Goal: Task Accomplishment & Management: Complete application form

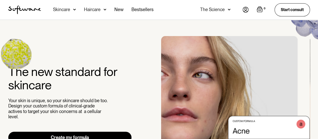
click at [247, 8] on img at bounding box center [246, 10] width 6 height 6
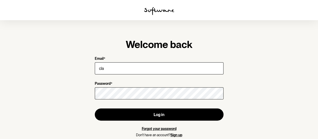
type input "claire_2801@hotmail.com"
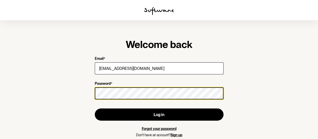
click at [95, 108] on button "Log in" at bounding box center [159, 114] width 129 height 12
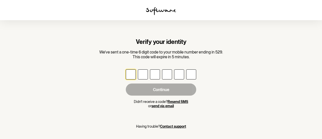
type input "5"
type input "7"
type input "1"
type input "4"
type input "2"
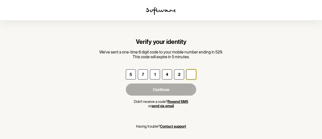
type input "2"
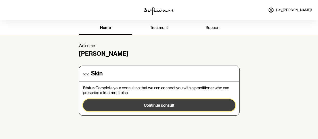
click at [147, 104] on span "Continue consult" at bounding box center [159, 105] width 30 height 5
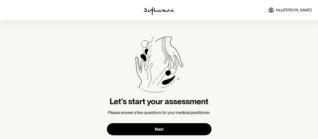
scroll to position [12, 0]
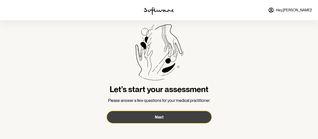
click at [156, 116] on span "Next" at bounding box center [159, 116] width 9 height 5
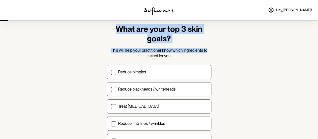
drag, startPoint x: 318, startPoint y: 50, endPoint x: 318, endPoint y: 67, distance: 16.6
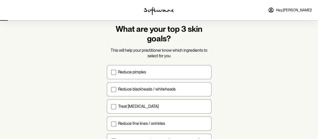
click at [290, 74] on section "What are your top 3 skin goals? This will help your practitioner know which ing…" at bounding box center [159, 111] width 318 height 247
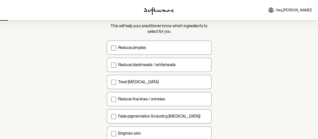
scroll to position [39, 0]
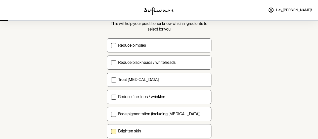
click at [113, 130] on span at bounding box center [113, 131] width 5 height 5
click at [111, 131] on input "Brighten skin" at bounding box center [111, 131] width 0 height 0
checkbox input "true"
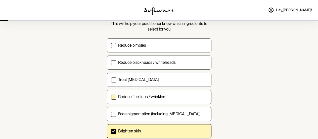
click at [112, 94] on span at bounding box center [113, 96] width 5 height 5
click at [111, 96] on input "Reduce fine lines / wrinkles" at bounding box center [111, 96] width 0 height 0
checkbox input "true"
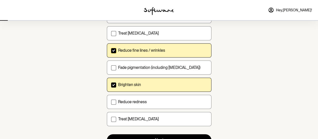
scroll to position [86, 0]
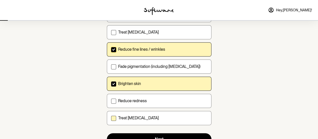
click at [115, 116] on span at bounding box center [113, 118] width 5 height 5
click at [111, 118] on input "Treat dry skin" at bounding box center [111, 118] width 0 height 0
checkbox input "true"
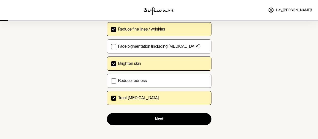
scroll to position [107, 0]
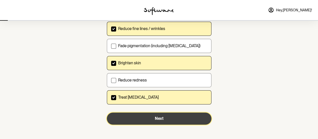
click at [164, 120] on button "Next" at bounding box center [159, 118] width 105 height 12
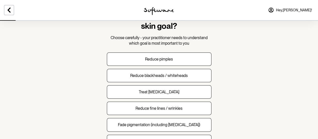
scroll to position [25, 0]
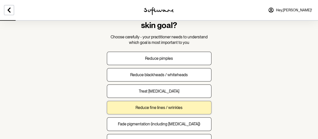
click at [164, 105] on p "Reduce fine lines / wrinkles" at bounding box center [159, 107] width 47 height 5
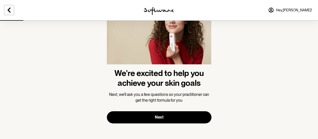
scroll to position [42, 0]
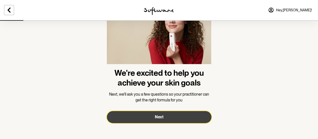
click at [160, 120] on button "Next" at bounding box center [159, 117] width 105 height 12
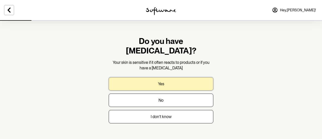
click at [169, 77] on button "Yes" at bounding box center [161, 83] width 105 height 13
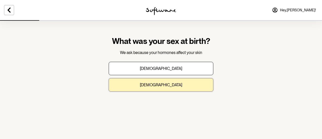
click at [161, 83] on p "Female" at bounding box center [161, 84] width 42 height 5
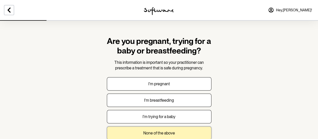
click at [165, 131] on p "None of the above" at bounding box center [159, 132] width 32 height 5
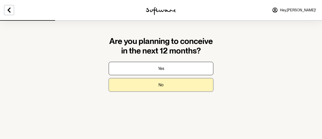
click at [166, 85] on button "No" at bounding box center [161, 84] width 105 height 13
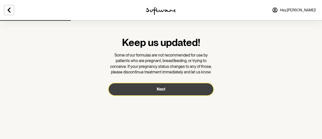
click at [157, 89] on button "Next" at bounding box center [161, 89] width 105 height 12
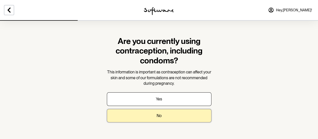
click at [161, 117] on p "No" at bounding box center [159, 115] width 5 height 5
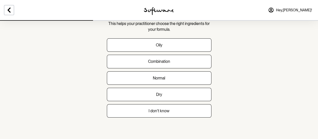
scroll to position [30, 0]
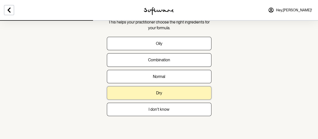
click at [167, 94] on button "Dry" at bounding box center [159, 92] width 105 height 13
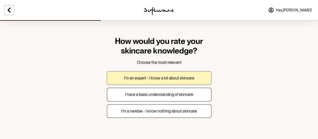
click at [180, 78] on p "I'm an expert - I know a lot about skincare" at bounding box center [159, 77] width 70 height 5
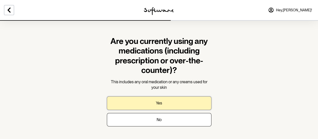
click at [167, 103] on button "Yes" at bounding box center [159, 102] width 105 height 13
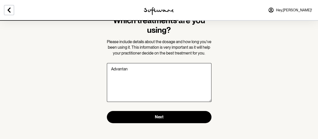
scroll to position [21, 0]
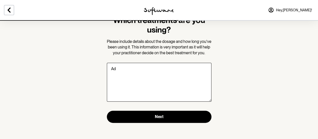
type textarea "A"
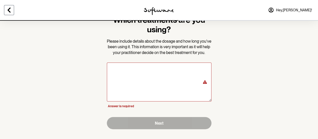
click at [8, 10] on icon at bounding box center [9, 10] width 3 height 5
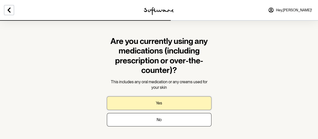
click at [164, 105] on button "Yes" at bounding box center [159, 102] width 105 height 13
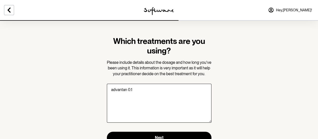
click at [164, 105] on textarea "advantan 0.1" at bounding box center [159, 103] width 105 height 39
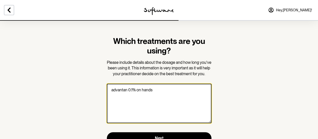
drag, startPoint x: 129, startPoint y: 89, endPoint x: 134, endPoint y: 89, distance: 5.0
click at [134, 89] on textarea "advantan 0.1% on hands" at bounding box center [159, 103] width 105 height 39
click at [150, 89] on textarea "advantan on hands" at bounding box center [159, 103] width 105 height 39
type textarea "advantan on hands"
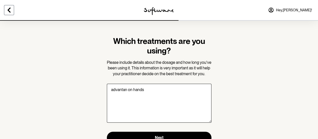
click at [11, 9] on icon at bounding box center [9, 10] width 6 height 6
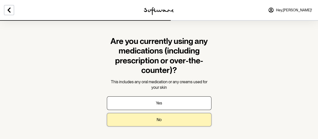
click at [161, 123] on button "No" at bounding box center [159, 119] width 105 height 13
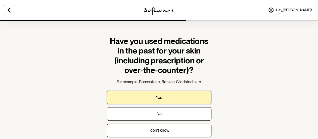
click at [164, 96] on button "Yes" at bounding box center [159, 97] width 105 height 13
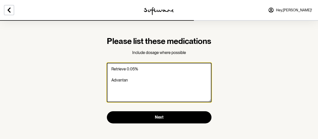
click at [126, 79] on textarea "Retrieve 0.05% Advantan" at bounding box center [159, 82] width 105 height 39
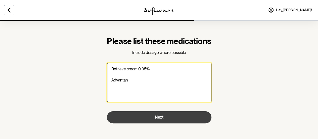
type textarea "Retrieve cream 0.05% Advantan"
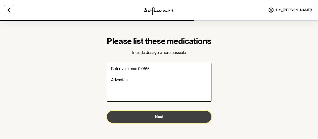
click at [180, 123] on button "Next" at bounding box center [159, 116] width 105 height 12
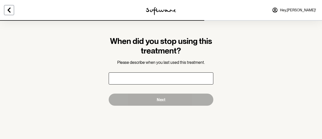
click at [12, 10] on icon at bounding box center [9, 10] width 6 height 6
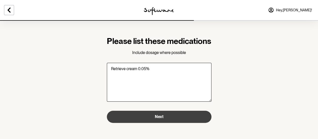
type textarea "Retrieve cream 0.05%"
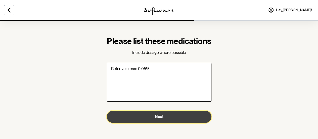
click at [156, 119] on span "Next" at bounding box center [159, 116] width 9 height 5
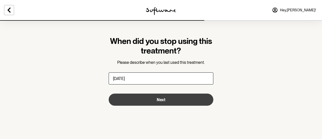
type input "6 months ago"
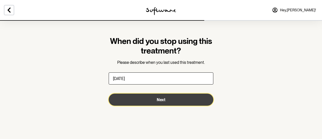
click at [161, 101] on span "Next" at bounding box center [161, 99] width 9 height 5
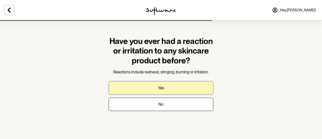
click at [161, 88] on p "Yes" at bounding box center [161, 87] width 6 height 5
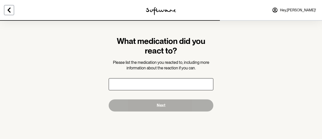
click at [10, 10] on icon at bounding box center [9, 10] width 6 height 6
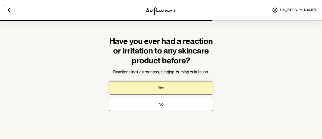
click at [165, 86] on button "Yes" at bounding box center [161, 87] width 105 height 13
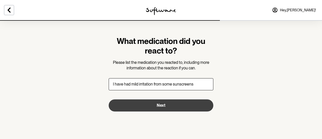
type input "I have had mild irritation from some sunscreens"
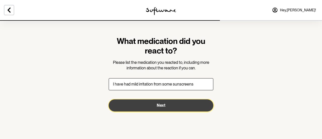
click at [163, 104] on span "Next" at bounding box center [161, 105] width 9 height 5
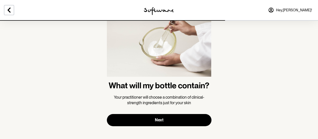
scroll to position [32, 0]
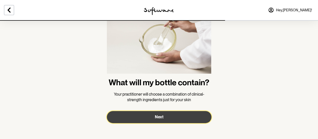
click at [159, 117] on span "Next" at bounding box center [159, 116] width 9 height 5
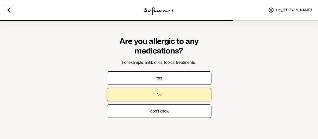
click at [163, 94] on button "No" at bounding box center [159, 94] width 105 height 13
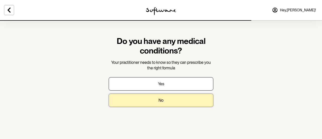
click at [157, 100] on button "No" at bounding box center [161, 99] width 105 height 13
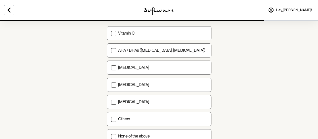
scroll to position [62, 0]
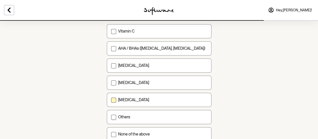
click at [113, 100] on span at bounding box center [113, 99] width 5 height 5
click at [111, 100] on input "[MEDICAL_DATA]" at bounding box center [111, 100] width 0 height 0
checkbox input "true"
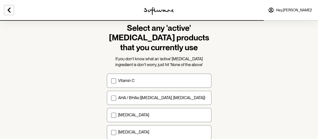
scroll to position [13, 0]
click at [114, 80] on span at bounding box center [113, 81] width 5 height 5
click at [111, 81] on input "Vitamin C" at bounding box center [111, 81] width 0 height 0
checkbox input "true"
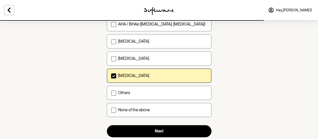
scroll to position [88, 0]
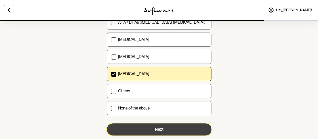
click at [173, 127] on button "Next" at bounding box center [159, 129] width 105 height 12
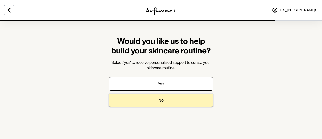
click at [164, 100] on button "No" at bounding box center [161, 99] width 105 height 13
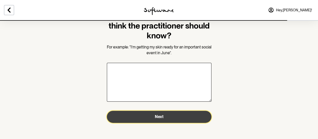
scroll to position [25, 0]
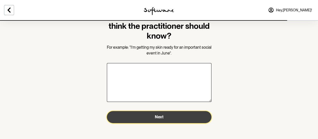
click at [164, 114] on button "Next" at bounding box center [159, 117] width 105 height 12
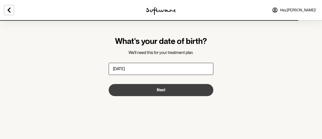
type input "28/01/1989"
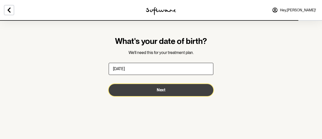
click at [175, 93] on button "Next" at bounding box center [161, 90] width 105 height 12
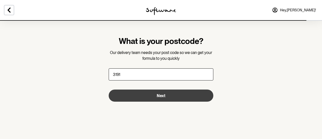
type input "3191"
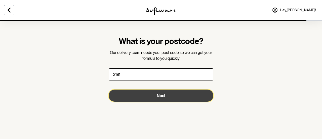
click at [155, 95] on button "Next" at bounding box center [161, 95] width 105 height 12
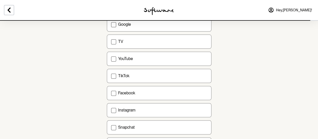
scroll to position [46, 0]
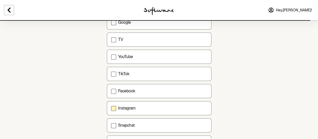
click at [113, 107] on span at bounding box center [113, 108] width 5 height 5
click at [111, 108] on input "Instagram" at bounding box center [111, 108] width 0 height 0
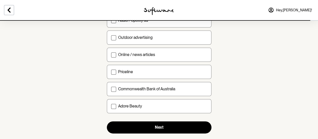
scroll to position [208, 0]
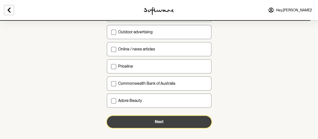
click at [180, 125] on button "Next" at bounding box center [159, 122] width 105 height 12
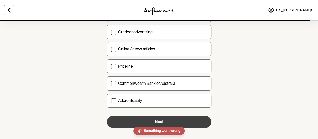
checkbox input "true"
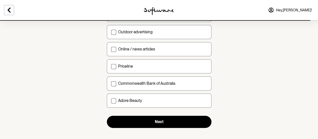
click at [299, 9] on span "Hey, Claire !" at bounding box center [294, 10] width 36 height 4
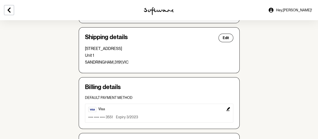
scroll to position [140, 0]
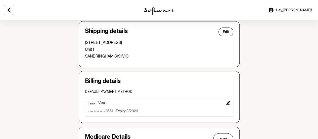
click at [228, 102] on icon "Edit" at bounding box center [228, 103] width 4 height 4
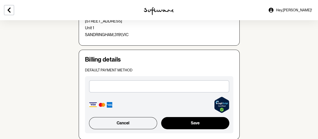
scroll to position [160, 0]
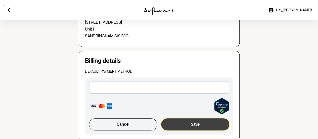
click at [192, 126] on button "Save" at bounding box center [195, 124] width 68 height 12
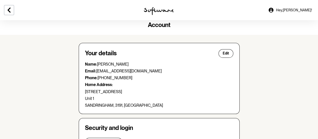
scroll to position [0, 0]
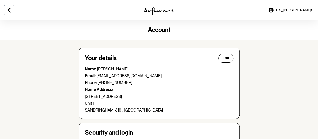
click at [297, 14] on link "Hey, Claire !" at bounding box center [290, 10] width 50 height 12
click at [302, 8] on span "Hey, Claire !" at bounding box center [294, 10] width 36 height 4
click at [11, 11] on icon at bounding box center [9, 10] width 6 height 6
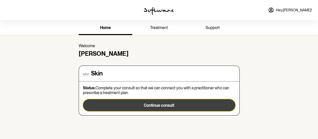
click at [157, 105] on span "Continue consult" at bounding box center [159, 105] width 30 height 5
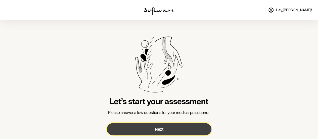
click at [169, 126] on button "Next" at bounding box center [159, 129] width 105 height 12
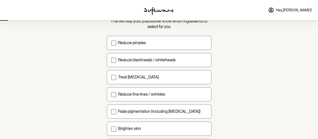
scroll to position [42, 0]
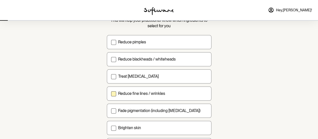
click at [114, 94] on span at bounding box center [113, 93] width 5 height 5
click at [111, 93] on input "Reduce fine lines / wrinkles" at bounding box center [111, 93] width 0 height 0
checkbox input "true"
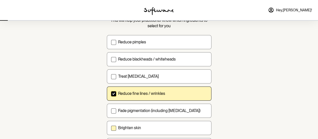
click at [115, 128] on span at bounding box center [113, 127] width 5 height 5
click at [111, 128] on input "Brighten skin" at bounding box center [111, 127] width 0 height 0
checkbox input "true"
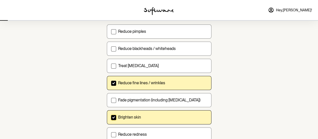
scroll to position [49, 0]
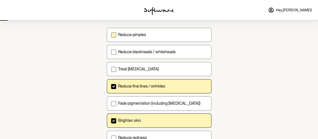
click at [113, 34] on span at bounding box center [113, 34] width 5 height 5
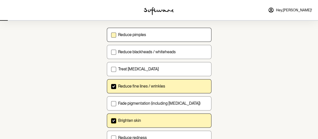
click at [111, 34] on input "Reduce pimples" at bounding box center [111, 34] width 0 height 0
checkbox input "true"
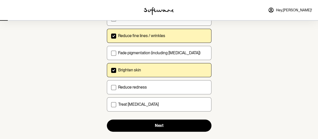
scroll to position [107, 0]
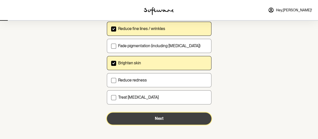
click at [162, 119] on span "Next" at bounding box center [159, 118] width 9 height 5
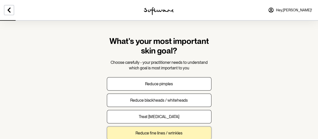
click at [156, 132] on p "Reduce fine lines / wrinkles" at bounding box center [159, 132] width 47 height 5
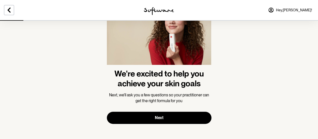
scroll to position [42, 0]
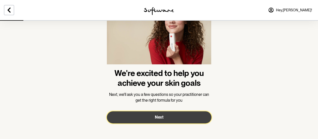
click at [162, 116] on span "Next" at bounding box center [159, 116] width 9 height 5
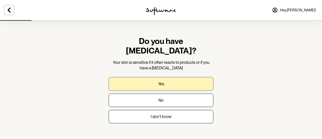
click at [168, 77] on button "Yes" at bounding box center [161, 83] width 105 height 13
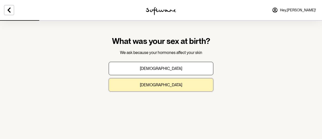
click at [161, 85] on p "Female" at bounding box center [161, 84] width 42 height 5
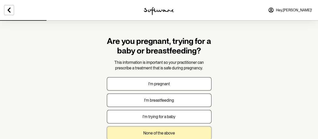
click at [158, 129] on button "None of the above" at bounding box center [159, 132] width 105 height 13
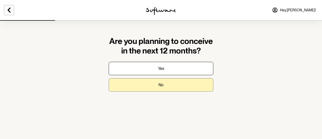
drag, startPoint x: 162, startPoint y: 91, endPoint x: 161, endPoint y: 85, distance: 5.9
click at [161, 85] on section "Are you planning to conceive in the next 12 months? Yes No" at bounding box center [161, 67] width 113 height 95
click at [161, 85] on p "No" at bounding box center [161, 84] width 5 height 5
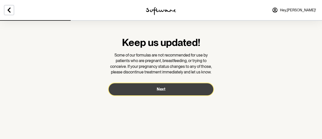
click at [161, 91] on span "Next" at bounding box center [161, 89] width 9 height 5
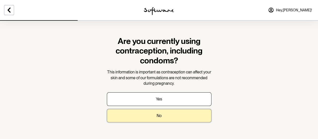
click at [159, 115] on p "No" at bounding box center [159, 115] width 5 height 5
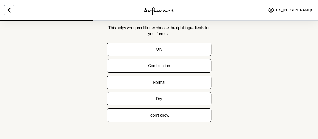
scroll to position [26, 0]
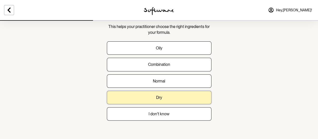
click at [169, 95] on button "Dry" at bounding box center [159, 97] width 105 height 13
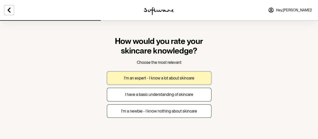
click at [166, 78] on p "I'm an expert - I know a lot about skincare" at bounding box center [159, 77] width 70 height 5
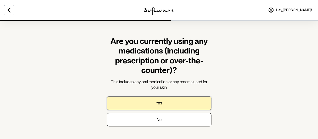
click at [155, 98] on button "Yes" at bounding box center [159, 102] width 105 height 13
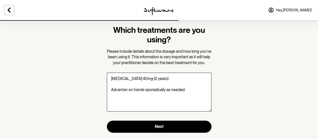
scroll to position [20, 0]
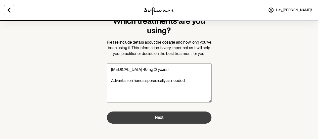
type textarea "Propranolol 40mg (2 years) Advantan on hands sporadically as needed"
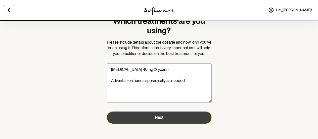
click at [156, 119] on span "Next" at bounding box center [159, 117] width 9 height 5
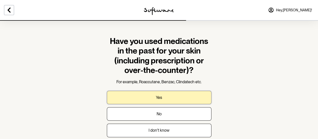
click at [167, 98] on button "Yes" at bounding box center [159, 97] width 105 height 13
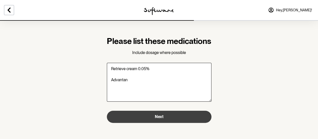
type textarea "Retrieve cream 0.05% Advantan"
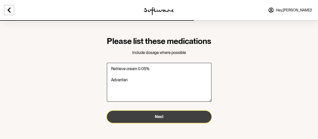
click at [149, 123] on button "Next" at bounding box center [159, 116] width 105 height 12
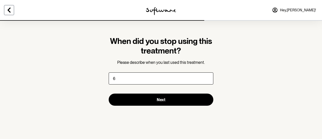
type input "6"
click at [9, 8] on icon at bounding box center [9, 10] width 6 height 6
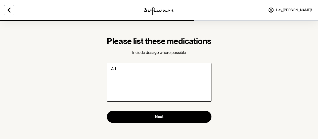
type textarea "A"
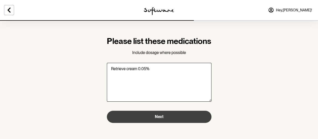
type textarea "Retrieve cream 0.05%"
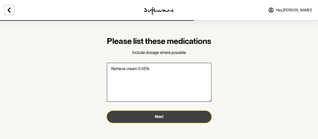
click at [155, 119] on span "Next" at bounding box center [159, 116] width 9 height 5
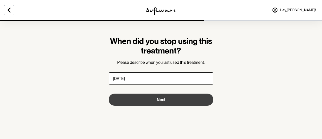
type input "6 months ago"
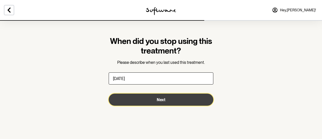
click at [185, 101] on button "Next" at bounding box center [161, 99] width 105 height 12
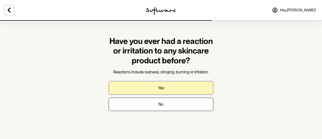
click at [164, 88] on p "Yes" at bounding box center [161, 87] width 6 height 5
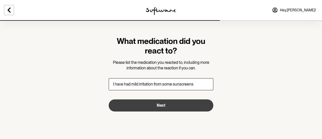
type input "I have had mild irritation from some sunscreens"
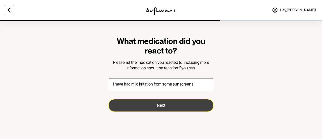
click at [169, 104] on button "Next" at bounding box center [161, 105] width 105 height 12
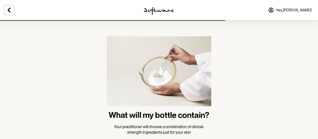
scroll to position [32, 0]
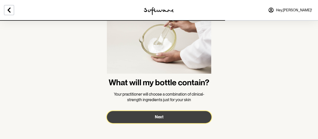
click at [156, 117] on span "Next" at bounding box center [159, 116] width 9 height 5
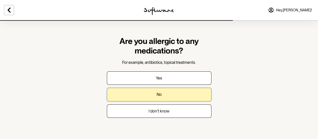
click at [167, 93] on button "No" at bounding box center [159, 94] width 105 height 13
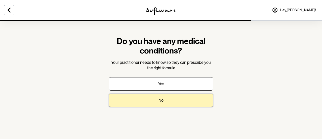
click at [160, 98] on p "No" at bounding box center [161, 100] width 5 height 5
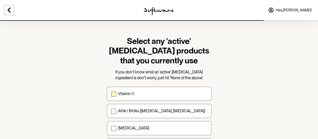
click at [112, 95] on span at bounding box center [113, 93] width 5 height 5
click at [111, 94] on input "Vitamin C" at bounding box center [111, 94] width 0 height 0
checkbox input "true"
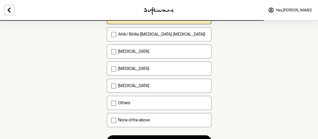
scroll to position [79, 0]
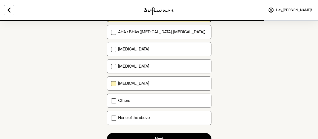
click at [117, 82] on label "[MEDICAL_DATA]" at bounding box center [159, 83] width 105 height 14
click at [111, 83] on input "[MEDICAL_DATA]" at bounding box center [111, 83] width 0 height 0
checkbox input "true"
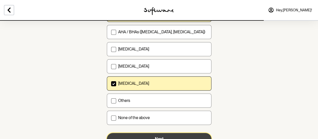
click at [161, 136] on span "Next" at bounding box center [159, 138] width 9 height 5
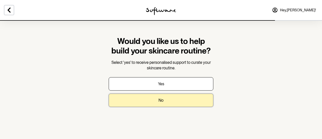
click at [167, 100] on button "No" at bounding box center [161, 99] width 105 height 13
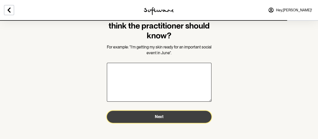
scroll to position [25, 0]
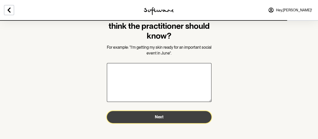
click at [193, 119] on button "Next" at bounding box center [159, 117] width 105 height 12
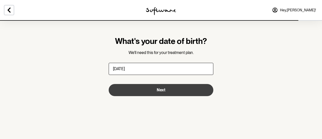
type input "28/01/1989"
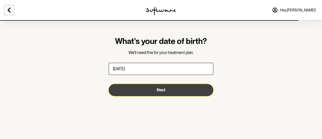
click at [167, 90] on button "Next" at bounding box center [161, 90] width 105 height 12
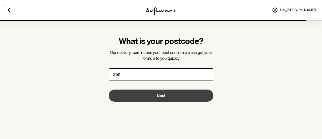
type input "3191"
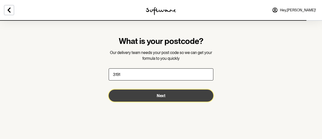
click at [163, 93] on span "Next" at bounding box center [161, 95] width 9 height 5
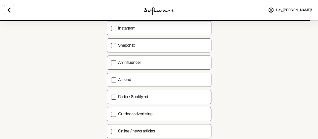
scroll to position [116, 0]
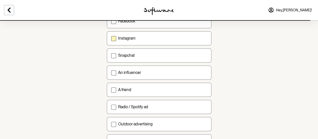
click at [118, 37] on p "Instagram" at bounding box center [126, 38] width 17 height 5
click at [111, 38] on input "Instagram" at bounding box center [111, 38] width 0 height 0
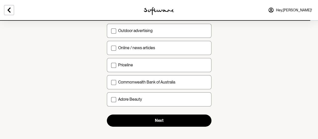
scroll to position [210, 0]
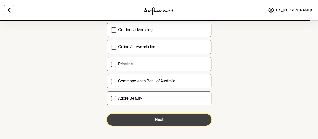
click at [165, 117] on button "Next" at bounding box center [159, 119] width 105 height 12
click at [178, 113] on button "Next" at bounding box center [159, 119] width 105 height 12
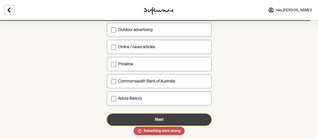
click at [180, 115] on button "Next" at bounding box center [159, 119] width 105 height 12
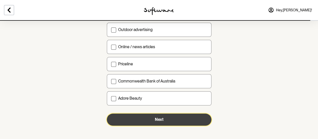
click at [151, 118] on button "Next" at bounding box center [159, 119] width 105 height 12
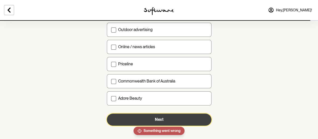
click at [151, 118] on button "Next" at bounding box center [159, 119] width 105 height 12
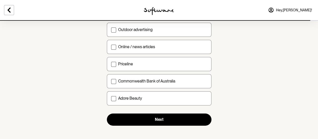
drag, startPoint x: 141, startPoint y: 130, endPoint x: 264, endPoint y: 106, distance: 125.2
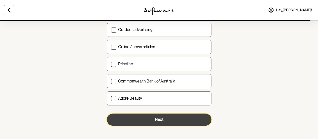
click at [151, 116] on button "Next" at bounding box center [159, 119] width 105 height 12
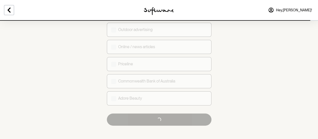
checkbox input "true"
